Goal: Task Accomplishment & Management: Manage account settings

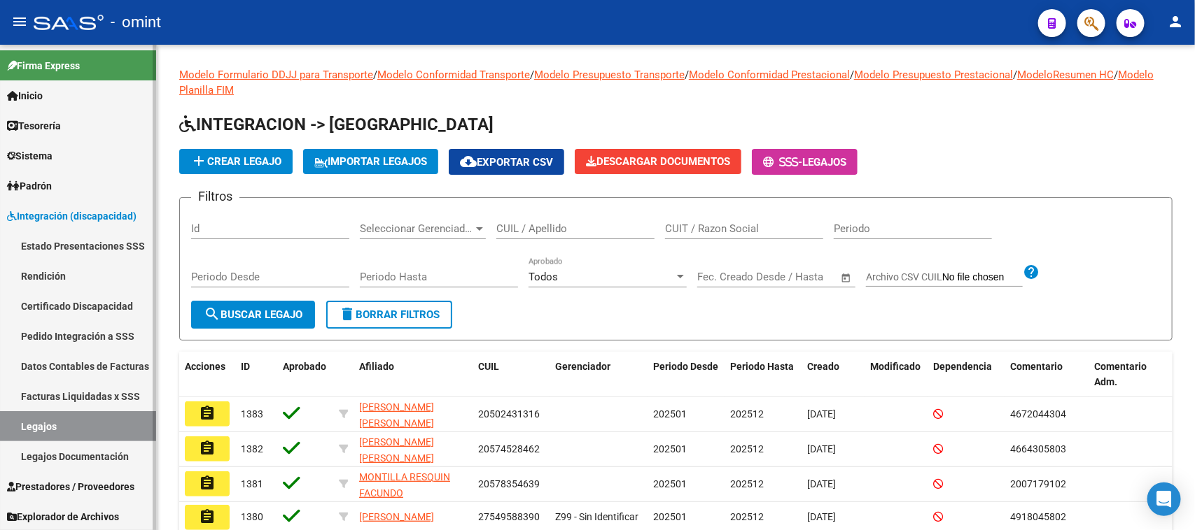
click at [67, 156] on link "Sistema" at bounding box center [78, 156] width 156 height 30
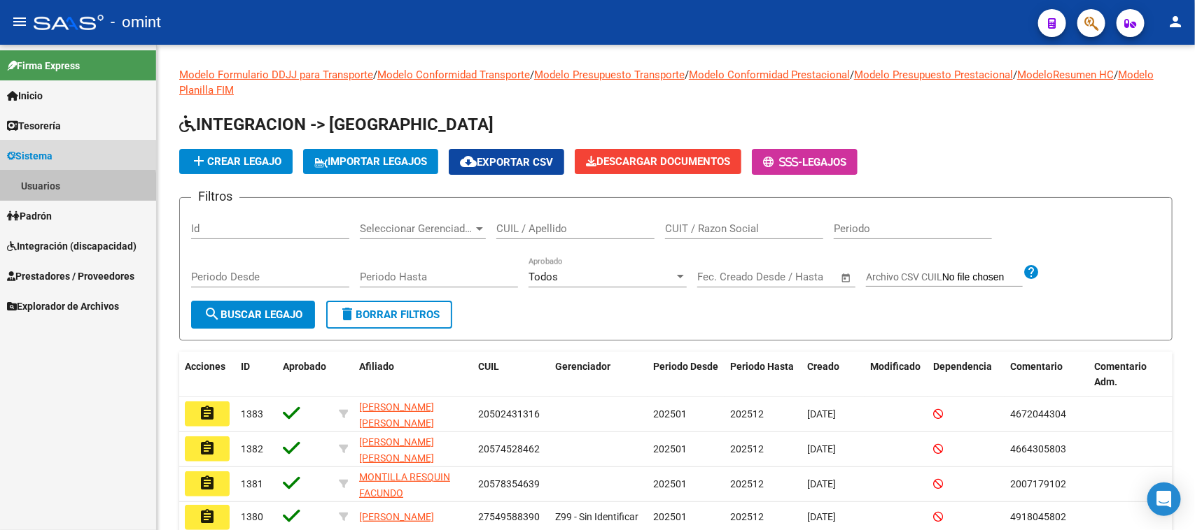
click at [64, 189] on link "Usuarios" at bounding box center [78, 186] width 156 height 30
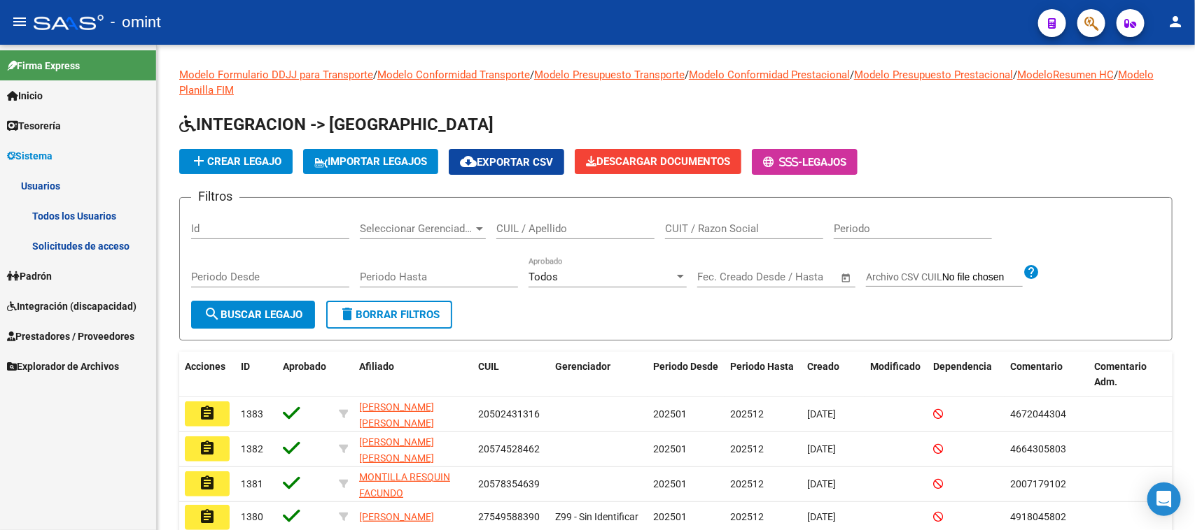
click at [64, 236] on link "Solicitudes de acceso" at bounding box center [78, 246] width 156 height 30
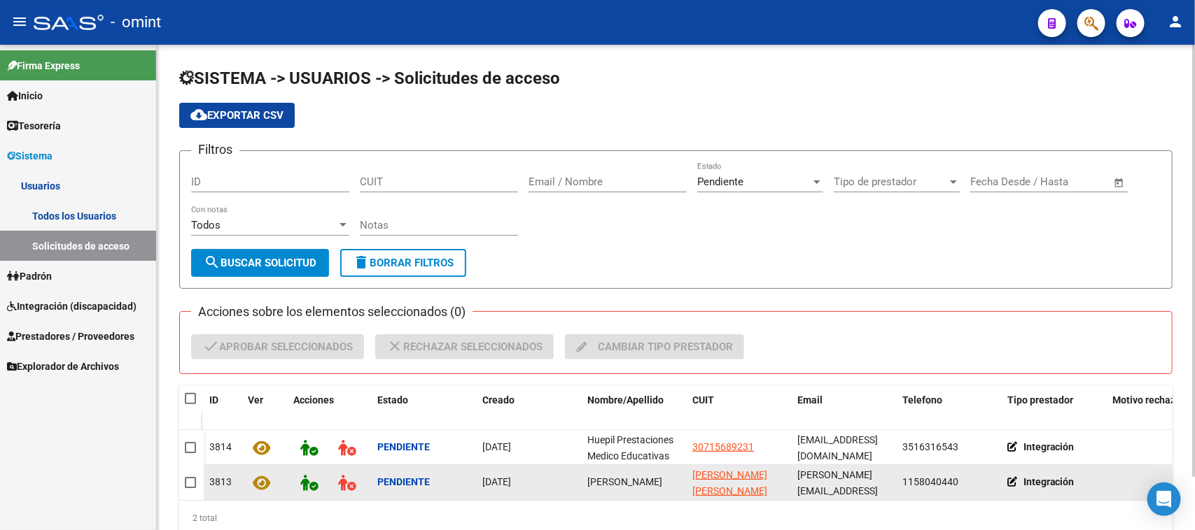
click at [620, 480] on span "Florencia Heredia" at bounding box center [624, 482] width 75 height 11
click at [620, 481] on span "Florencia Heredia" at bounding box center [624, 482] width 75 height 11
copy span "Florencia Heredia"
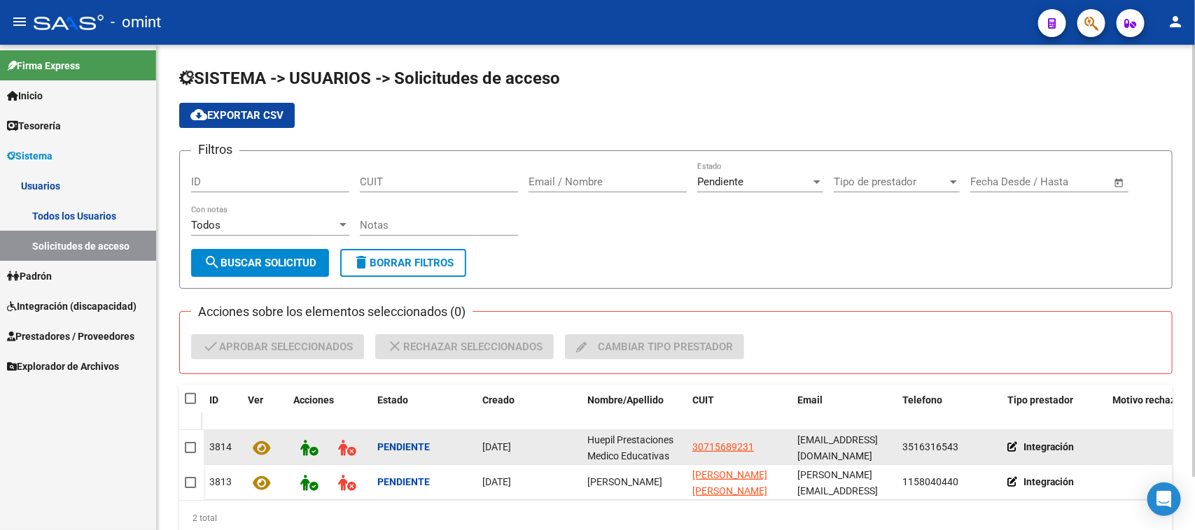
click at [617, 450] on span "Huepil Prestaciones Medico Educativas" at bounding box center [630, 448] width 86 height 27
copy span "Huepil Prestaciones Medico Educativas"
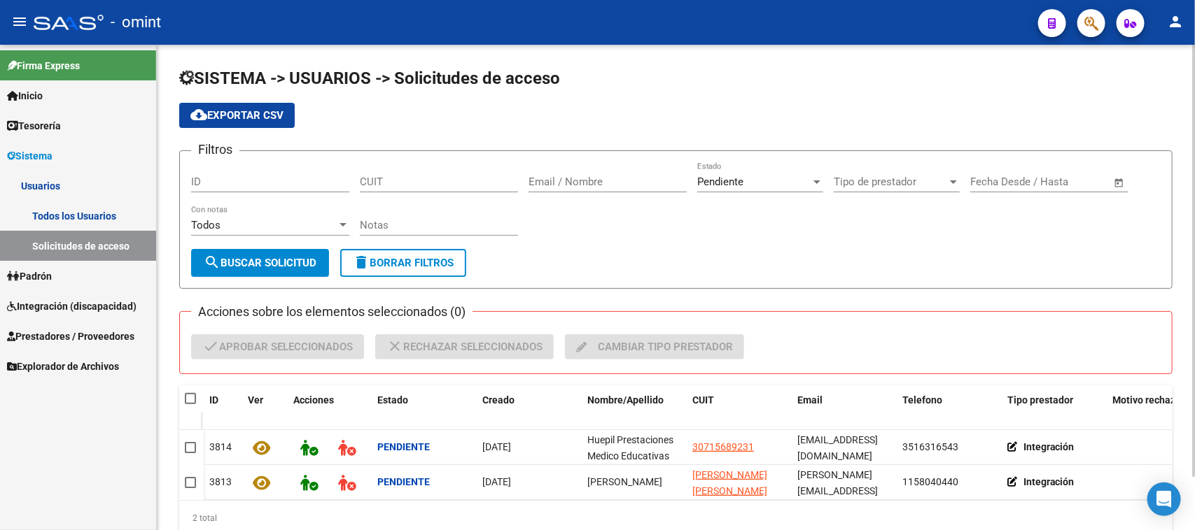
click at [182, 397] on datatable-header-cell at bounding box center [191, 400] width 24 height 28
click at [193, 393] on span at bounding box center [190, 398] width 11 height 11
click at [190, 405] on input "checkbox" at bounding box center [190, 405] width 1 height 1
checkbox input "true"
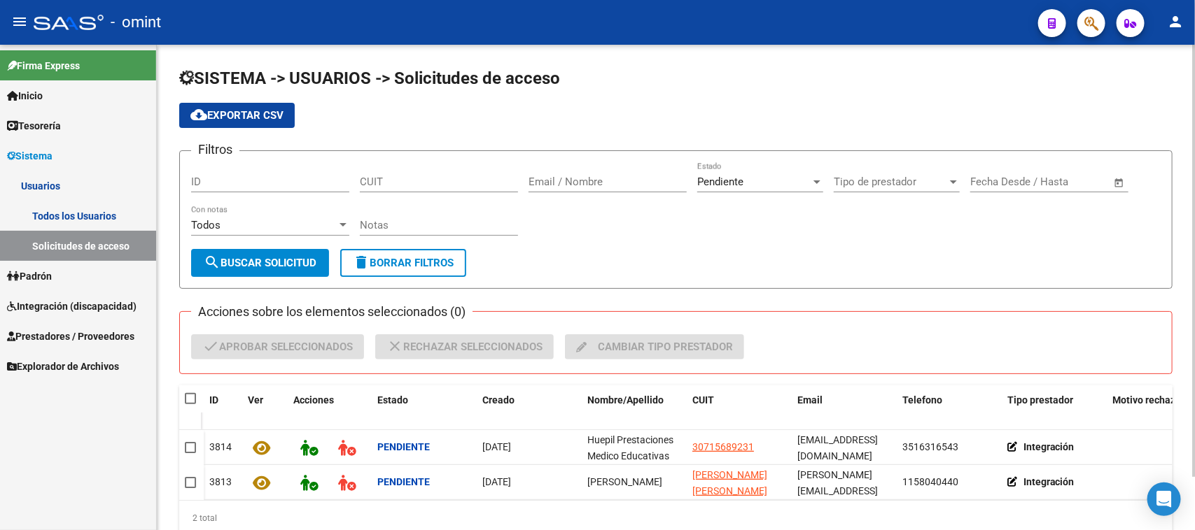
checkbox input "true"
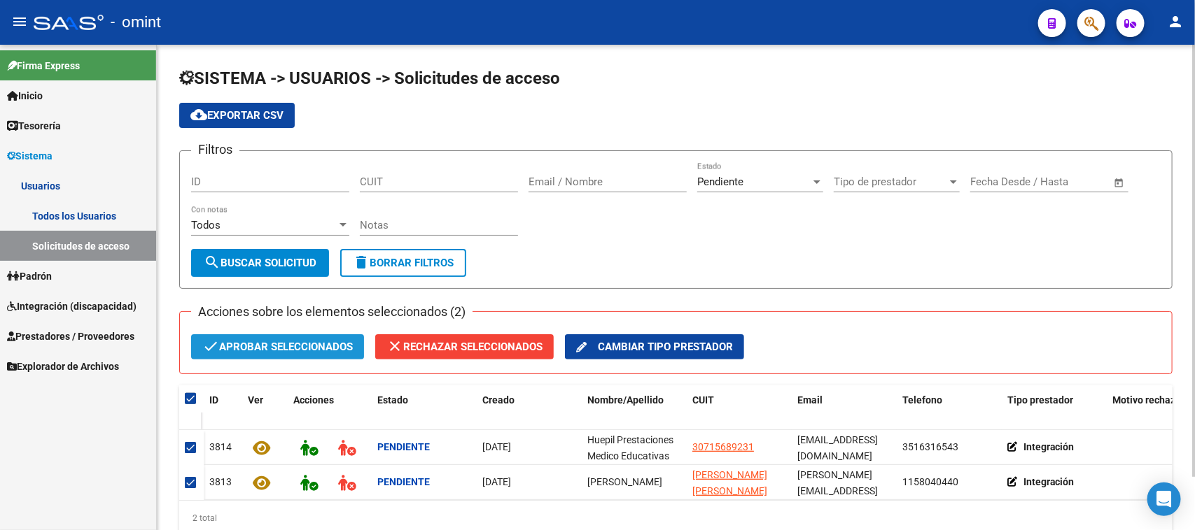
click at [234, 352] on span "check Aprobar seleccionados" at bounding box center [277, 347] width 150 height 25
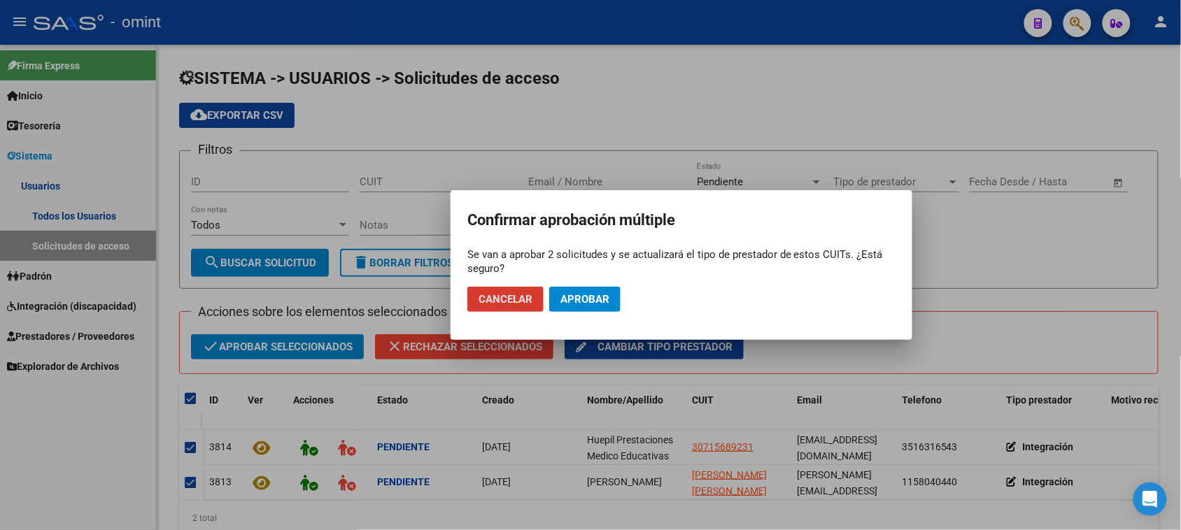
click at [607, 290] on button "Aprobar" at bounding box center [584, 299] width 71 height 25
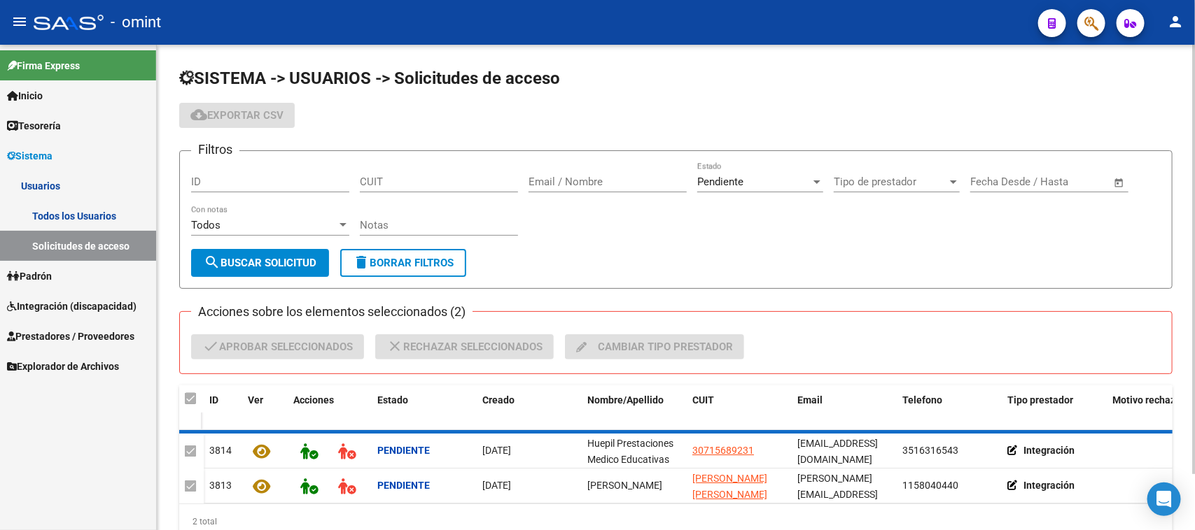
checkbox input "false"
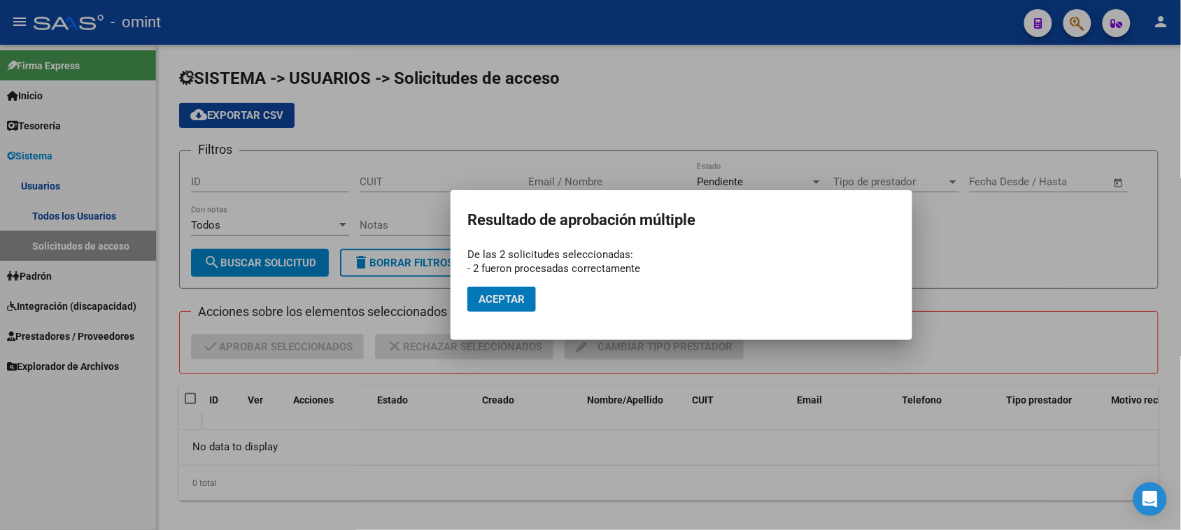
click at [480, 315] on mat-dialog-actions "Aceptar" at bounding box center [682, 300] width 428 height 48
click at [487, 300] on span "Aceptar" at bounding box center [502, 299] width 46 height 13
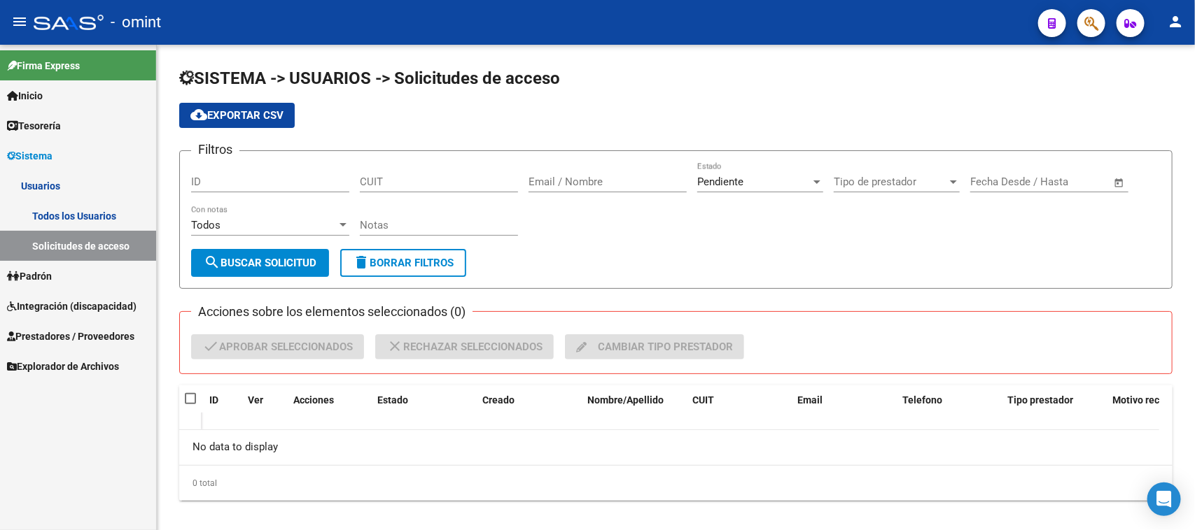
click at [115, 185] on link "Usuarios" at bounding box center [78, 186] width 156 height 30
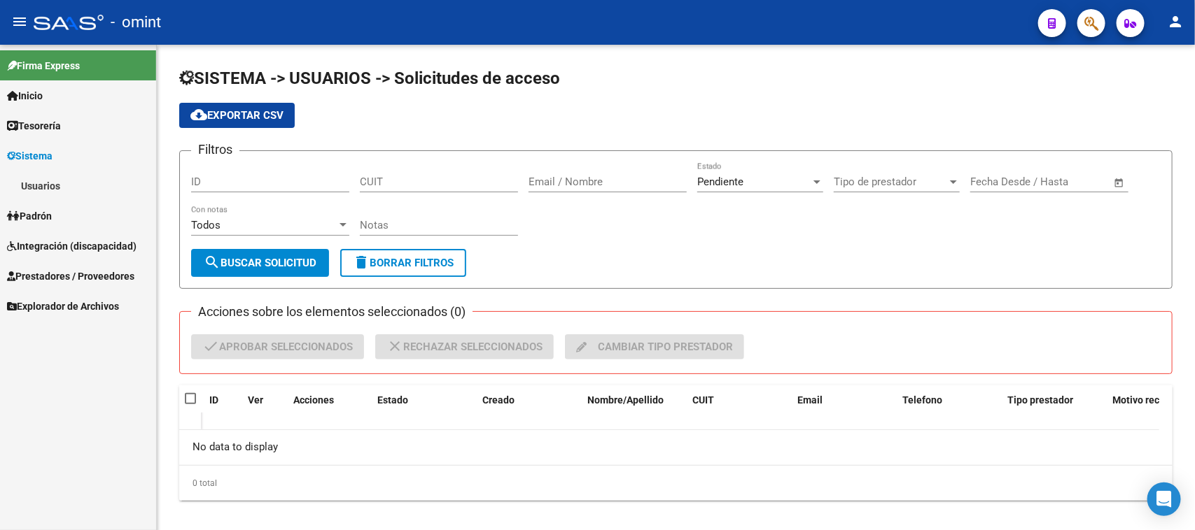
click at [112, 194] on link "Usuarios" at bounding box center [78, 186] width 156 height 30
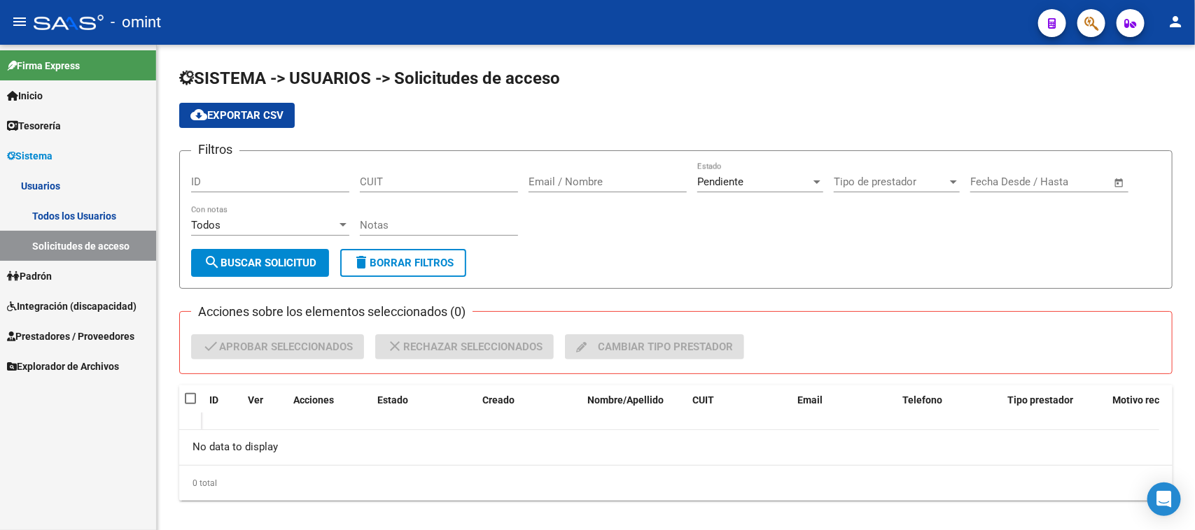
click at [95, 211] on link "Todos los Usuarios" at bounding box center [78, 216] width 156 height 30
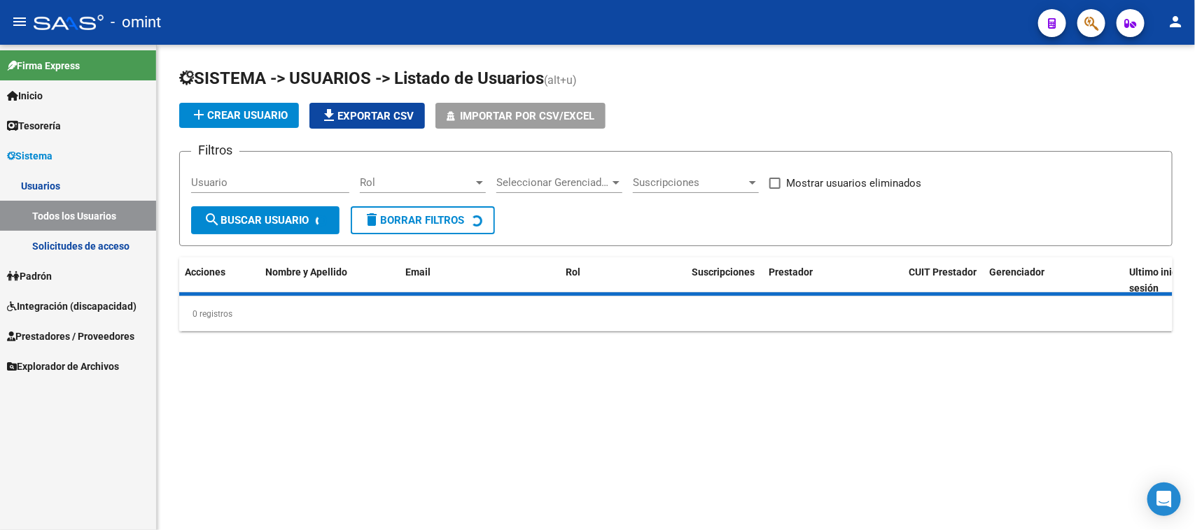
click at [257, 184] on input "Usuario" at bounding box center [270, 182] width 158 height 13
paste input "Huepil Prestaciones Medico Educativas"
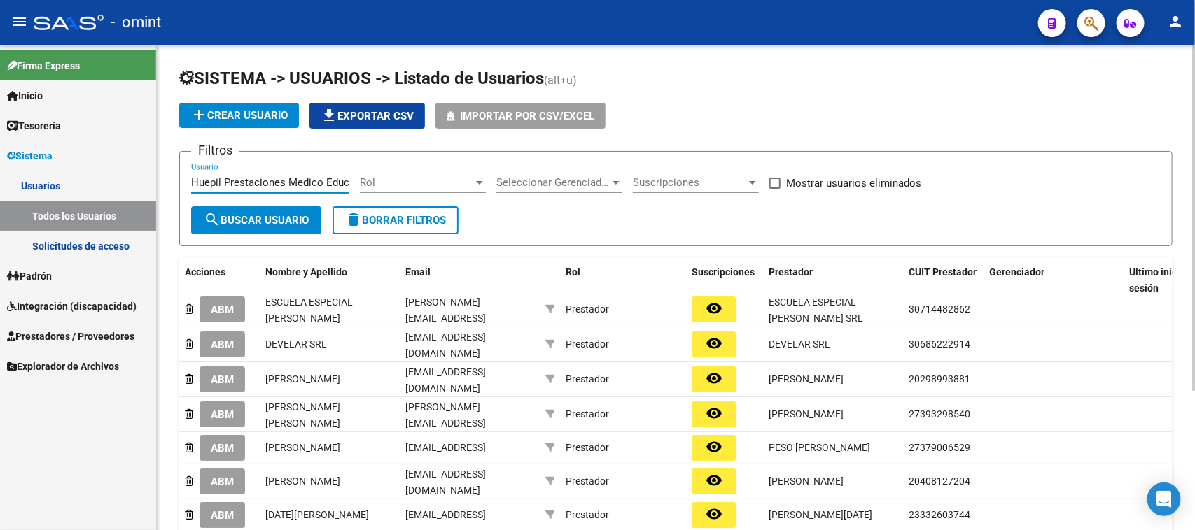
scroll to position [0, 26]
type input "Huepil Prestaciones Medico Educativas"
click at [252, 198] on div "Huepil Prestaciones Medico Educativas Usuario" at bounding box center [270, 184] width 158 height 43
click at [253, 208] on button "search Buscar Usuario" at bounding box center [256, 220] width 130 height 28
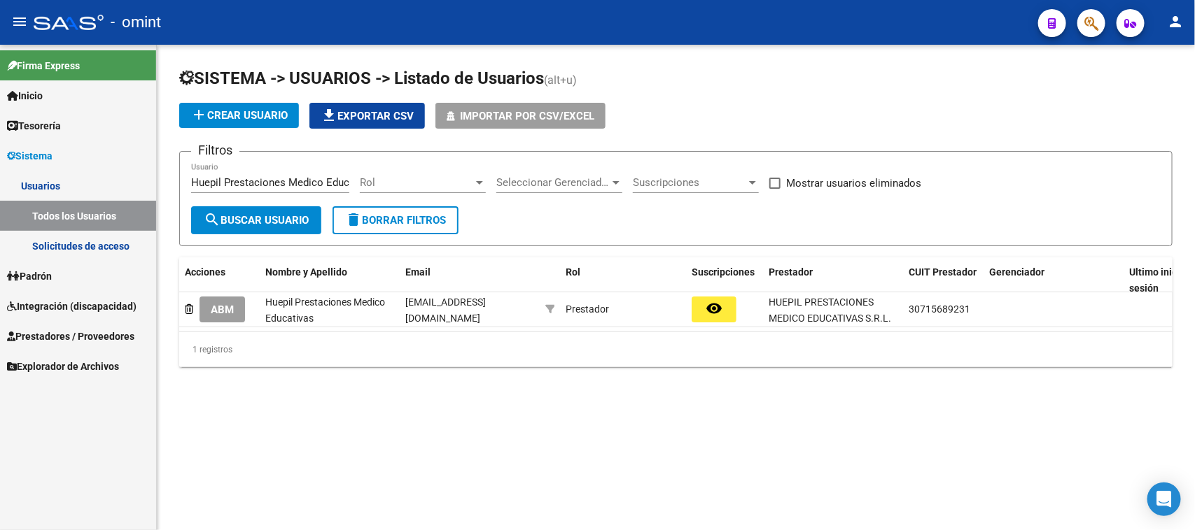
click at [222, 307] on span "ABM" at bounding box center [222, 310] width 23 height 13
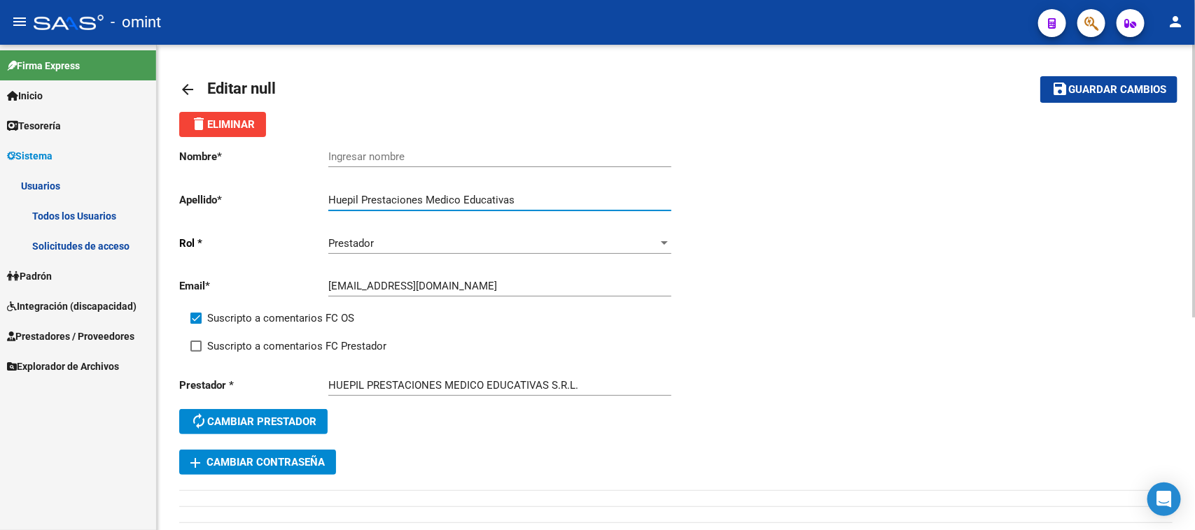
click at [358, 196] on input "Huepil Prestaciones Medico Educativas" at bounding box center [499, 200] width 343 height 13
drag, startPoint x: 358, startPoint y: 196, endPoint x: 314, endPoint y: 197, distance: 44.8
click at [314, 197] on app-form-text-field "Apellido * Huepil Prestaciones Medico Educativas Ingresar apellido" at bounding box center [424, 200] width 491 height 13
click at [362, 199] on input "Huepil Prestaciones Medico Educativas" at bounding box center [499, 200] width 343 height 13
drag, startPoint x: 363, startPoint y: 196, endPoint x: 317, endPoint y: 197, distance: 45.5
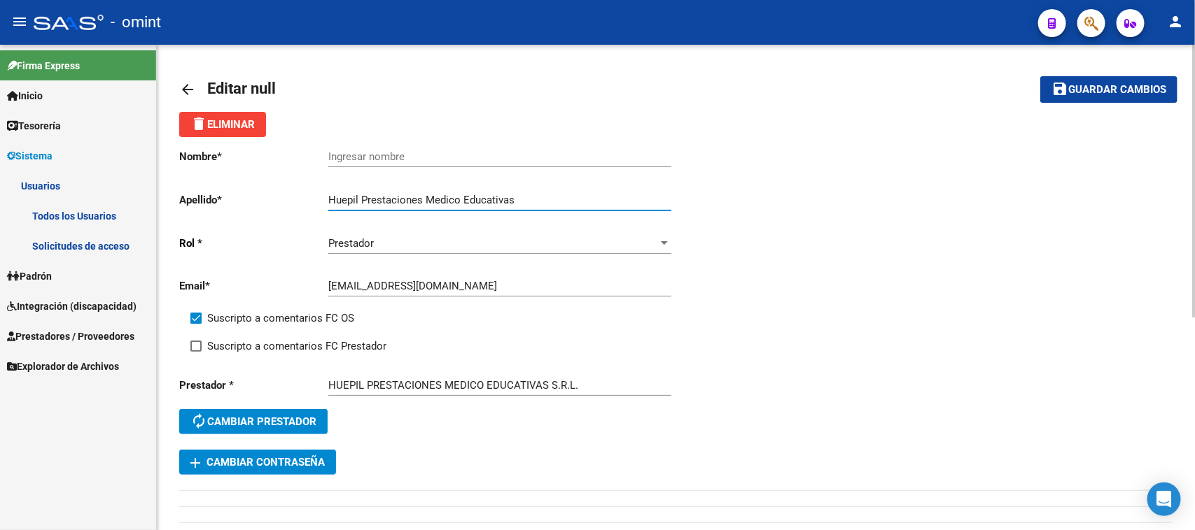
click at [317, 197] on app-form-text-field "Apellido * Huepil Prestaciones Medico Educativas Ingresar apellido" at bounding box center [424, 200] width 491 height 13
type input "Prestaciones Medico Educativas"
drag, startPoint x: 392, startPoint y: 167, endPoint x: 393, endPoint y: 156, distance: 10.6
click at [393, 156] on div "Ingresar nombre" at bounding box center [499, 158] width 343 height 43
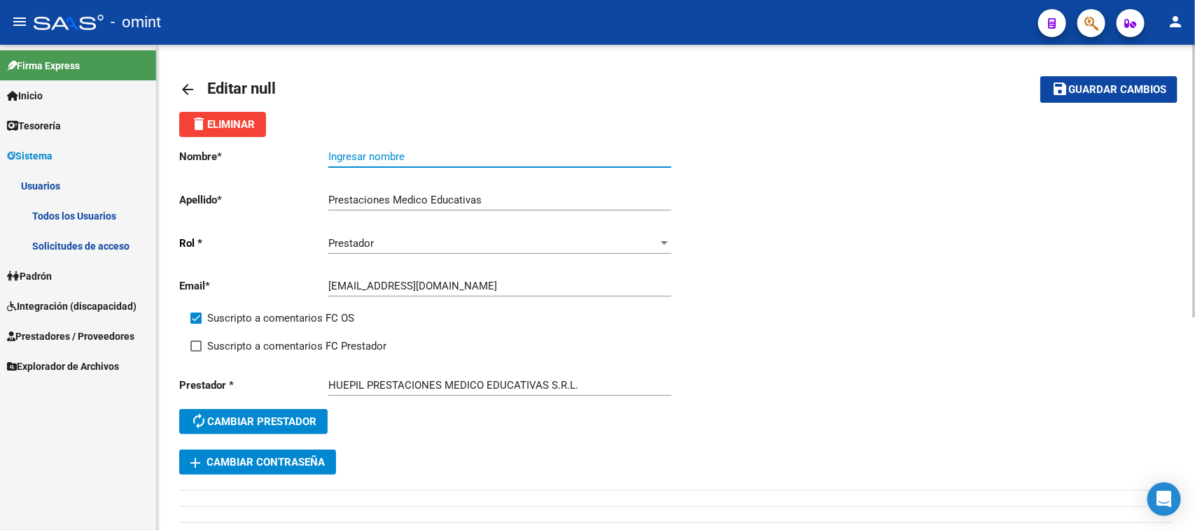
click at [393, 156] on input "Ingresar nombre" at bounding box center [499, 156] width 343 height 13
paste input "Huepil"
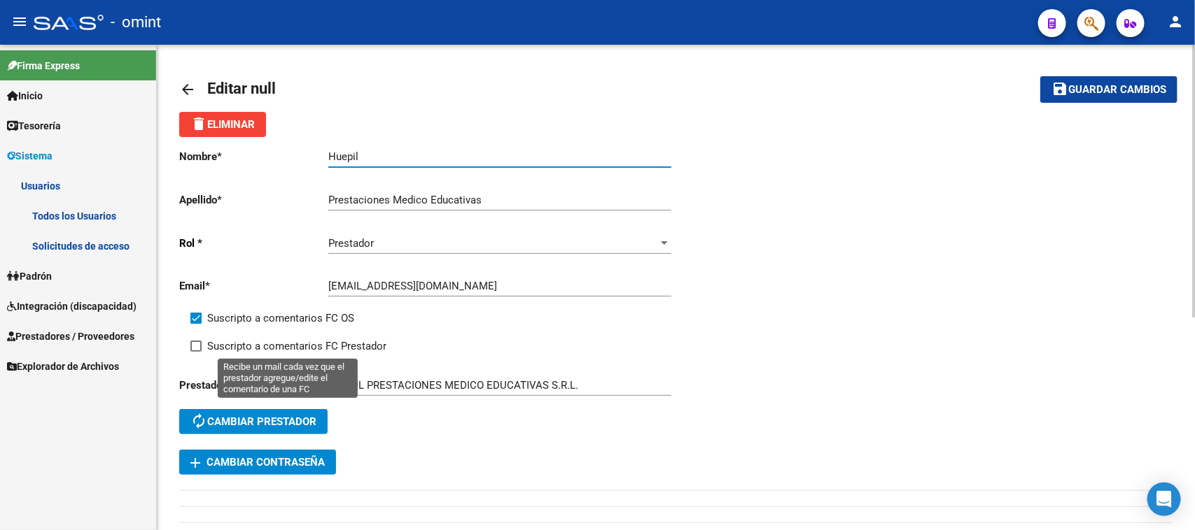
type input "Huepil"
click at [284, 341] on span "Suscripto a comentarios FC Prestador" at bounding box center [296, 346] width 179 height 17
click at [196, 352] on input "Suscripto a comentarios FC Prestador" at bounding box center [195, 352] width 1 height 1
checkbox input "true"
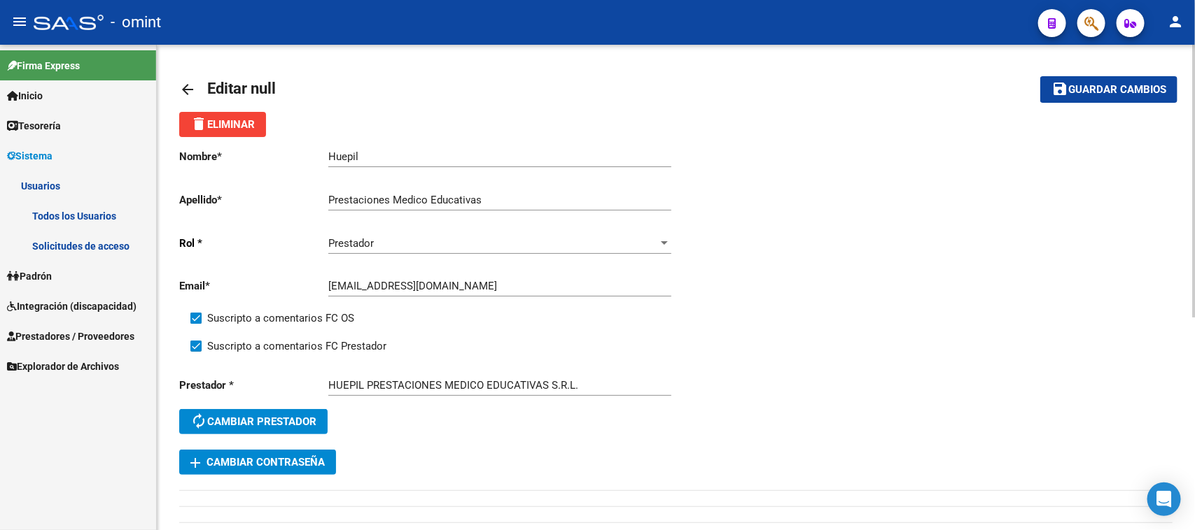
click at [1100, 80] on button "save Guardar cambios" at bounding box center [1108, 89] width 137 height 26
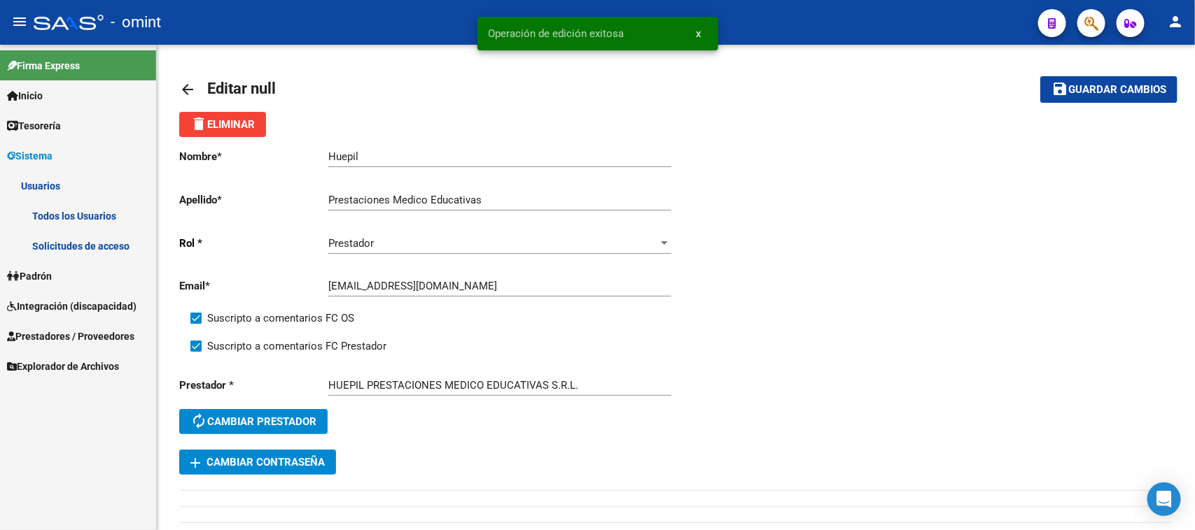
click at [101, 217] on link "Todos los Usuarios" at bounding box center [78, 216] width 156 height 30
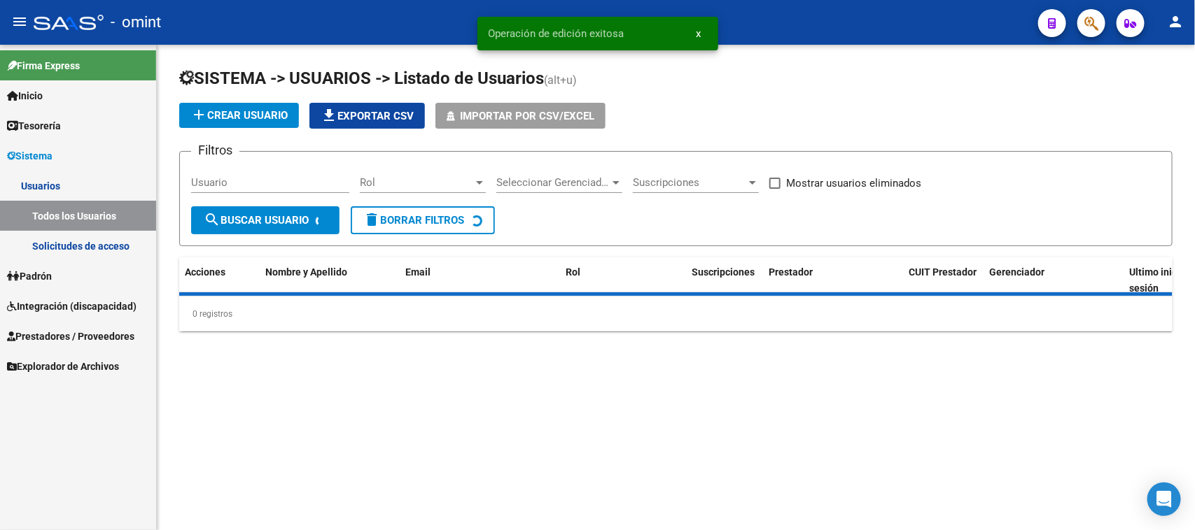
click at [242, 178] on input "Usuario" at bounding box center [270, 182] width 158 height 13
paste input "Florencia Heredia"
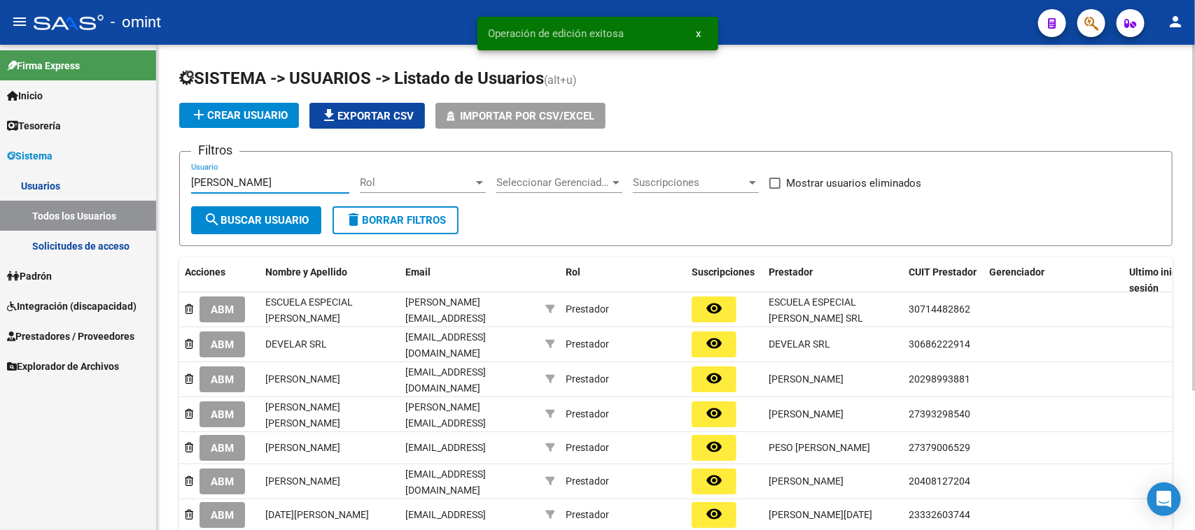
type input "Florencia Heredia"
click at [244, 214] on span "search Buscar Usuario" at bounding box center [256, 220] width 105 height 13
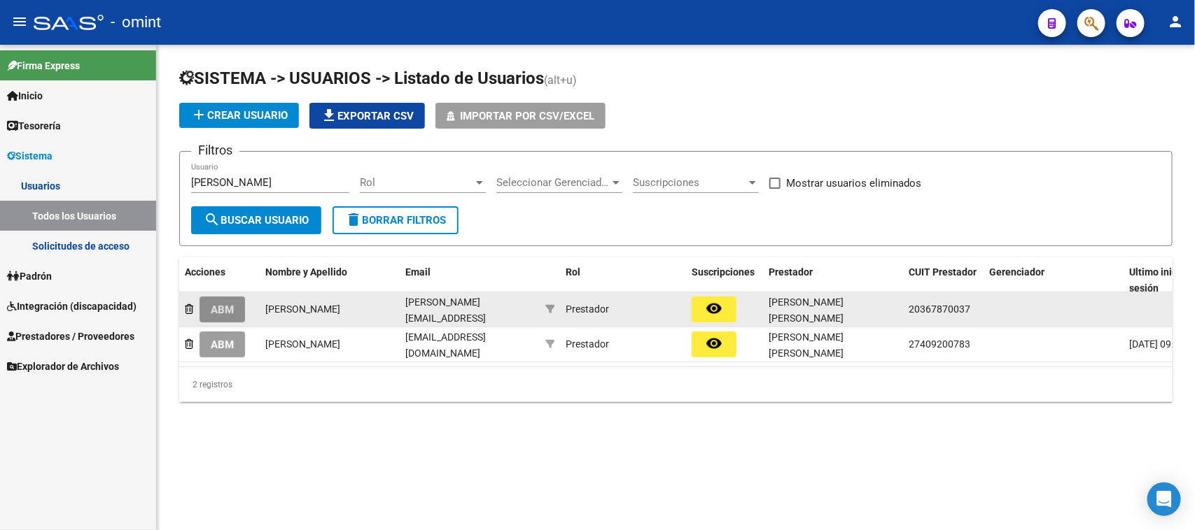
click at [221, 309] on span "ABM" at bounding box center [222, 310] width 23 height 13
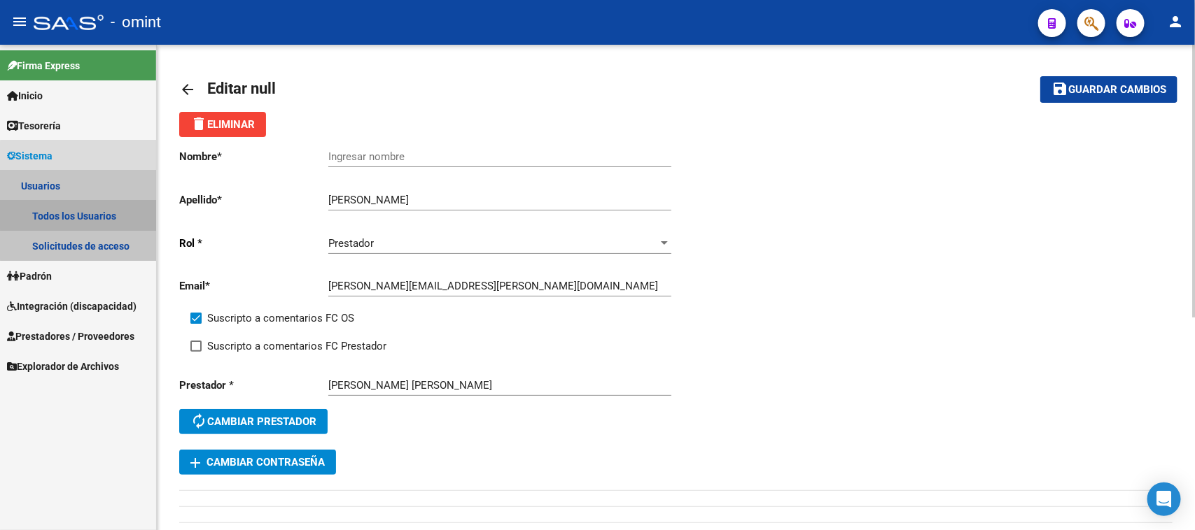
click at [86, 210] on link "Todos los Usuarios" at bounding box center [78, 216] width 156 height 30
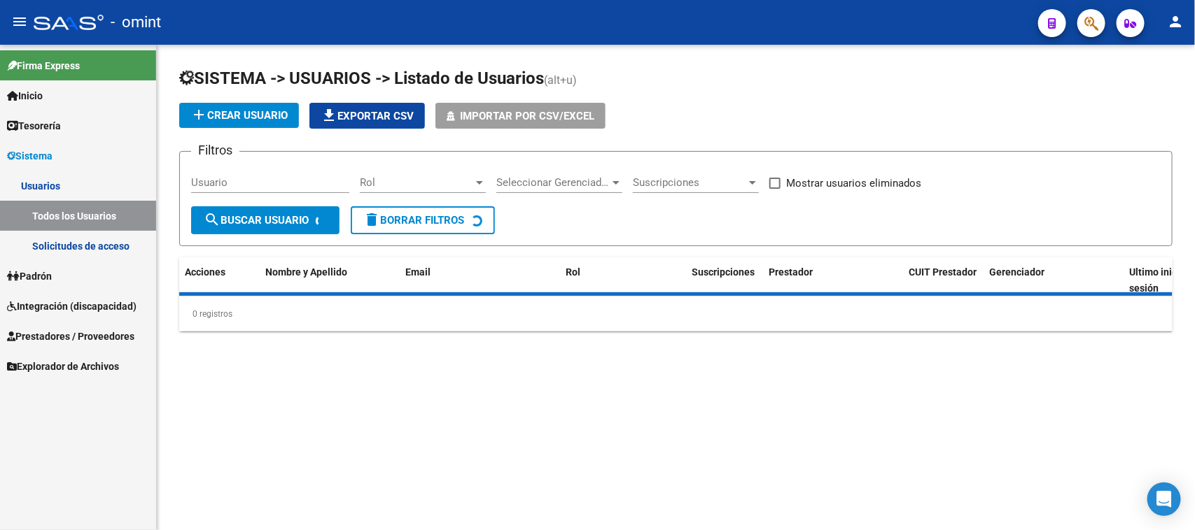
click at [253, 184] on input "Usuario" at bounding box center [270, 182] width 158 height 13
paste input "Florencia Heredia"
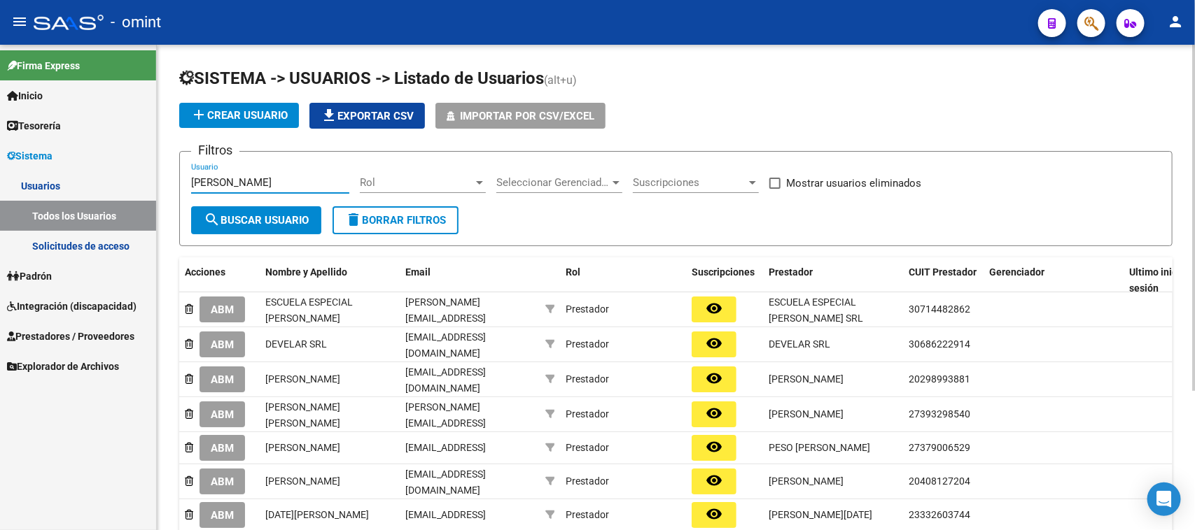
type input "Florencia Heredia"
click at [258, 210] on button "search Buscar Usuario" at bounding box center [256, 220] width 130 height 28
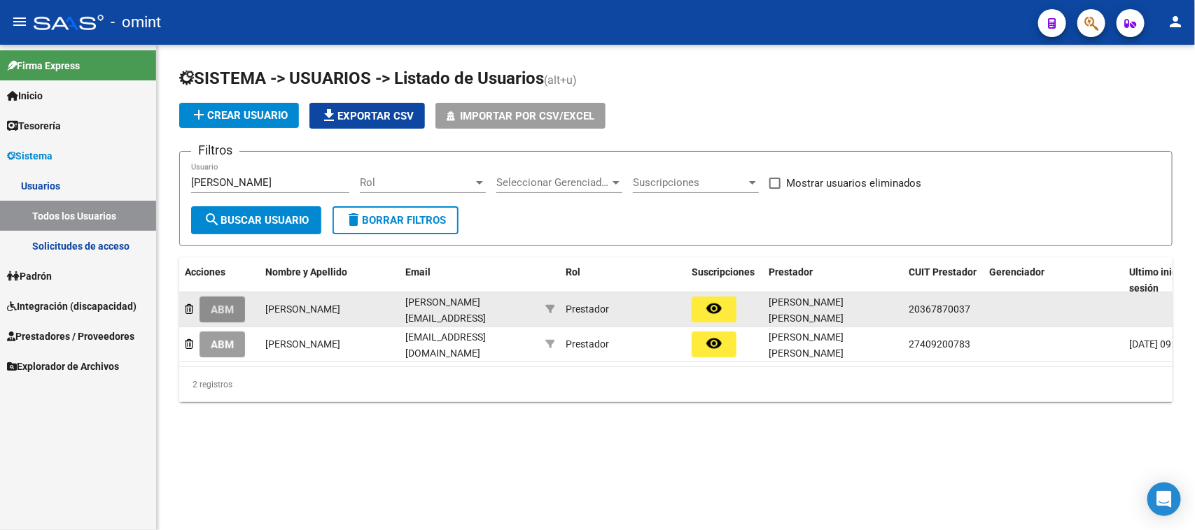
click at [239, 310] on button "ABM" at bounding box center [221, 310] width 45 height 26
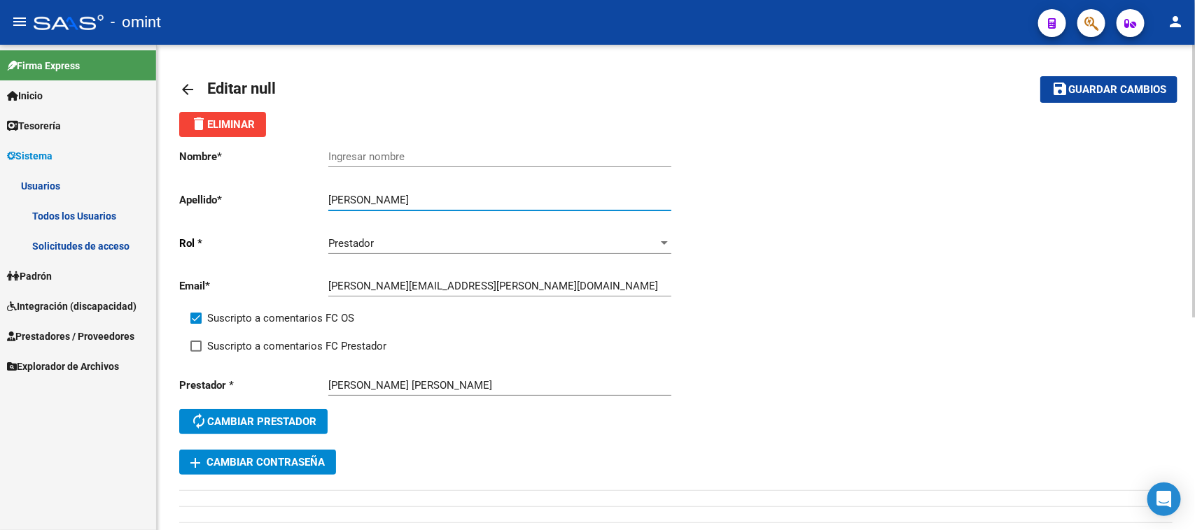
drag, startPoint x: 374, startPoint y: 197, endPoint x: 289, endPoint y: 215, distance: 87.2
click at [289, 215] on div "Nombre * Ingresar nombre Apellido * Florencia Heredia Ingresar apellido Rol * P…" at bounding box center [427, 293] width 497 height 313
type input "Heredia"
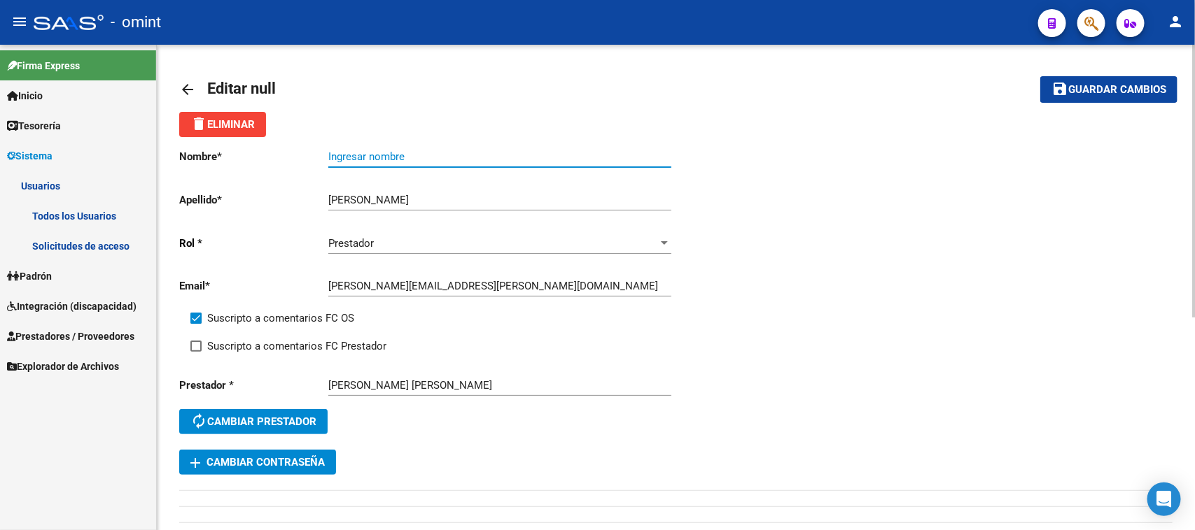
click at [413, 148] on div "Ingresar nombre" at bounding box center [499, 152] width 343 height 30
paste input "Florencia"
type input "Florencia"
click at [327, 332] on div "Suscripto a comentarios FC OS" at bounding box center [438, 324] width 497 height 28
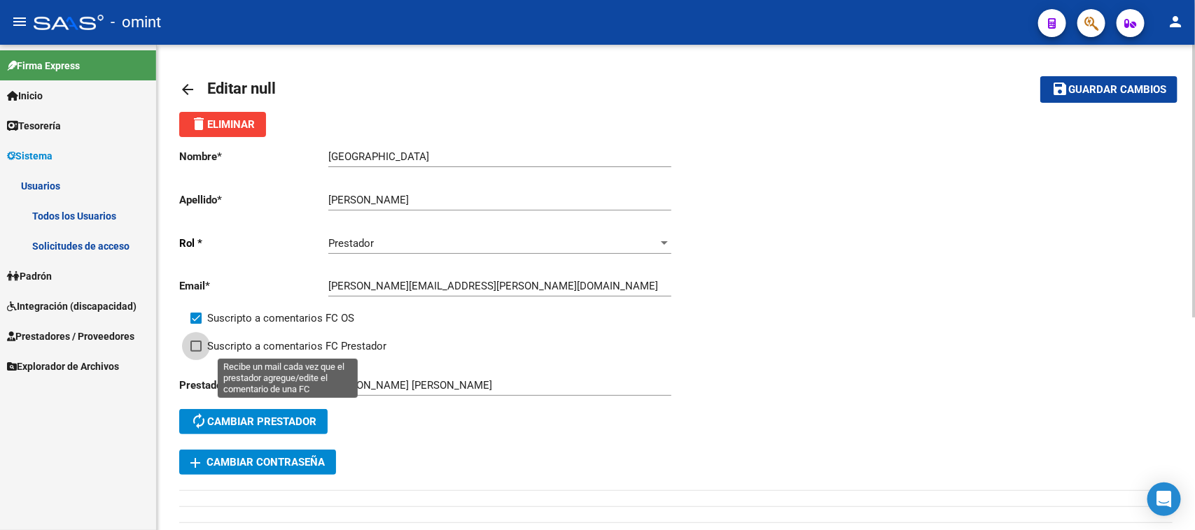
click at [338, 338] on span "Suscripto a comentarios FC Prestador" at bounding box center [296, 346] width 179 height 17
click at [196, 352] on input "Suscripto a comentarios FC Prestador" at bounding box center [195, 352] width 1 height 1
checkbox input "true"
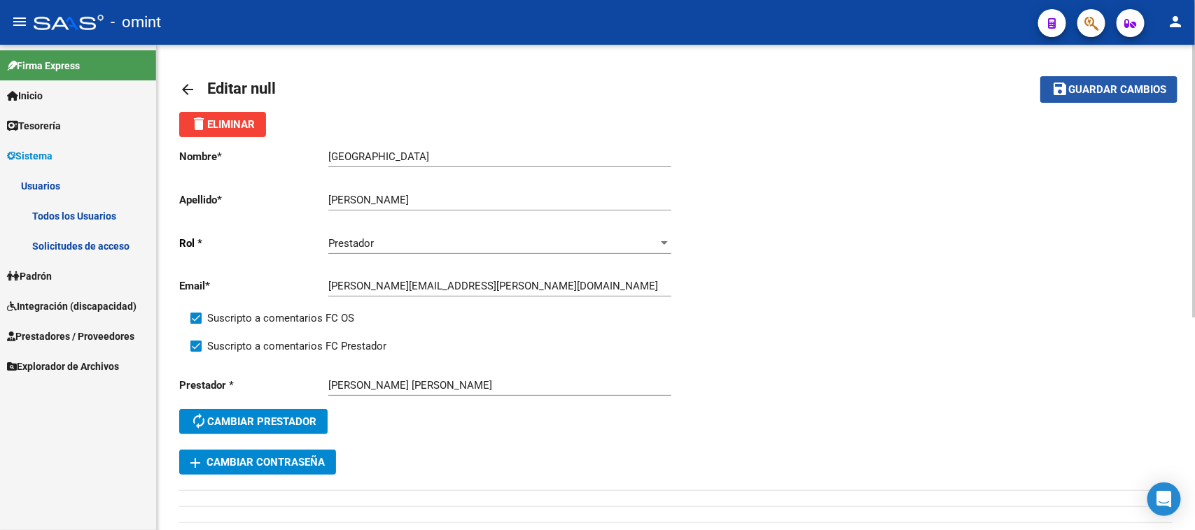
click at [1118, 88] on span "Guardar cambios" at bounding box center [1117, 90] width 98 height 13
drag, startPoint x: 866, startPoint y: 146, endPoint x: 684, endPoint y: 183, distance: 185.7
click at [684, 183] on div "Nombre * Florencia Ingresar nombre Apellido * Heredia Ingresar apellido Rol * P…" at bounding box center [675, 306] width 993 height 338
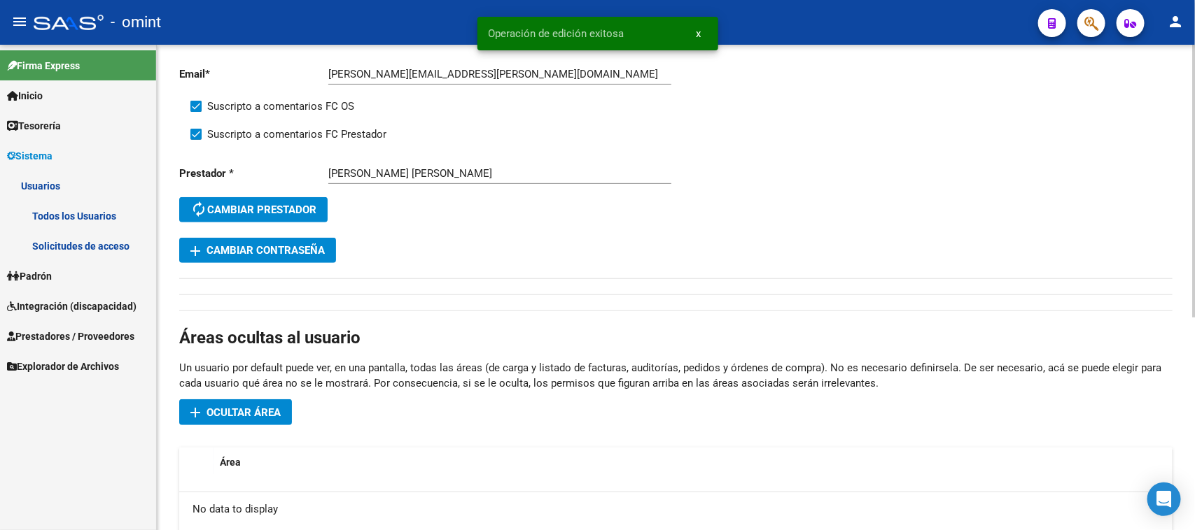
scroll to position [381, 0]
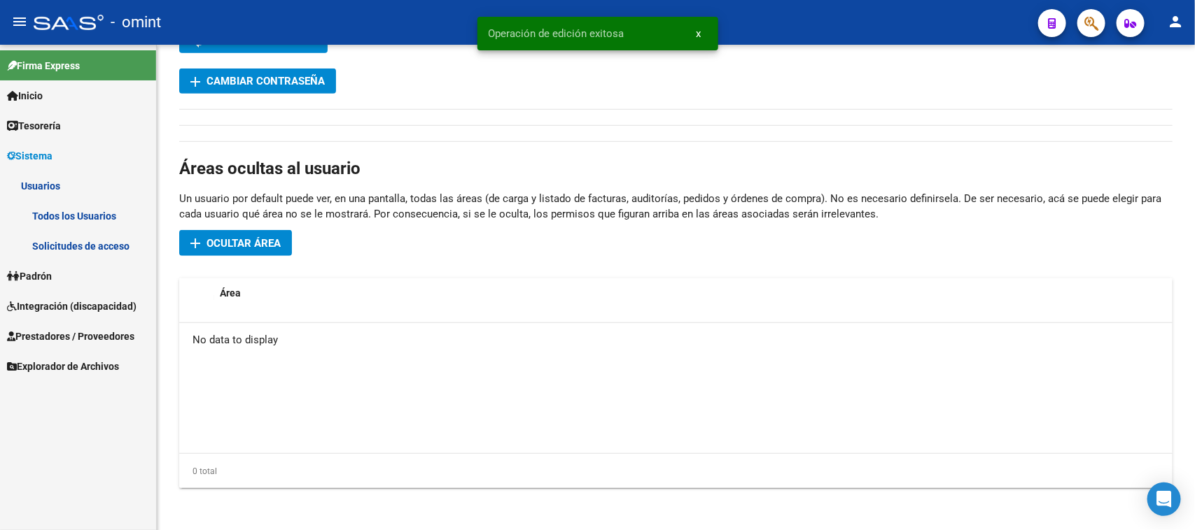
click at [65, 218] on link "Todos los Usuarios" at bounding box center [78, 216] width 156 height 30
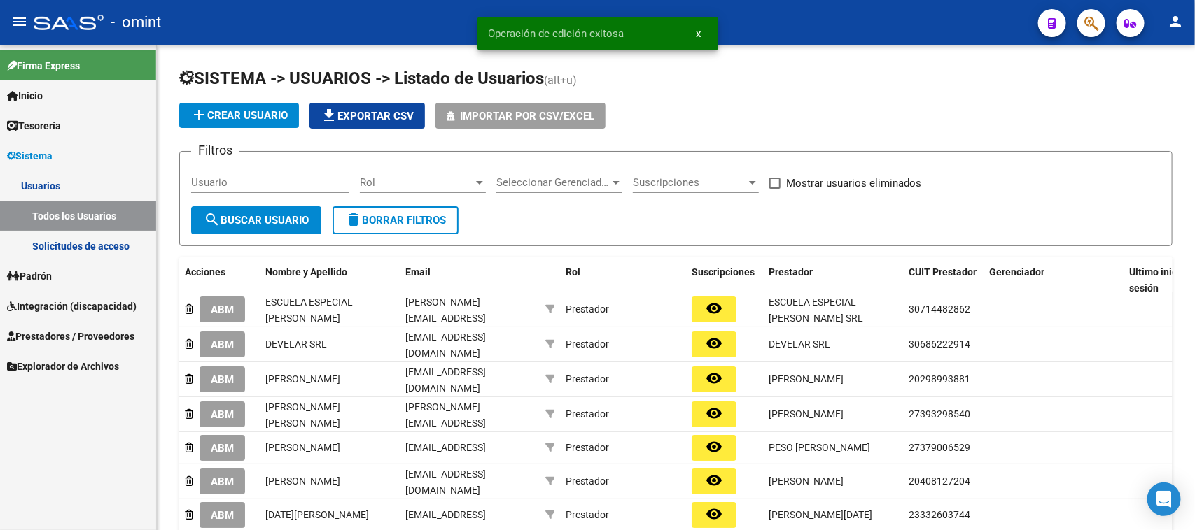
click at [79, 312] on span "Integración (discapacidad)" at bounding box center [71, 306] width 129 height 15
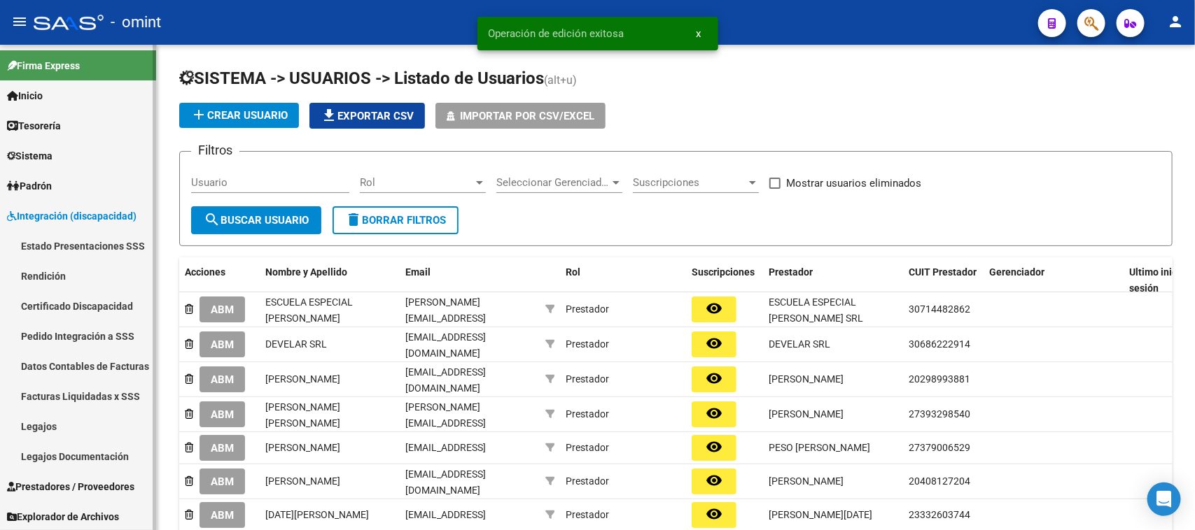
click at [72, 421] on link "Legajos" at bounding box center [78, 427] width 156 height 30
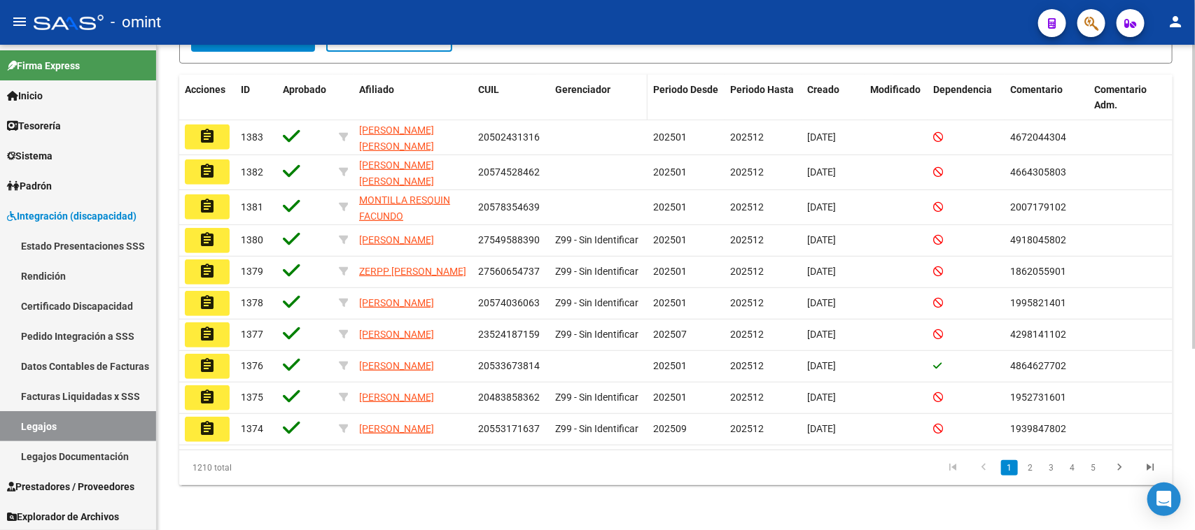
scroll to position [289, 0]
